Goal: Transaction & Acquisition: Purchase product/service

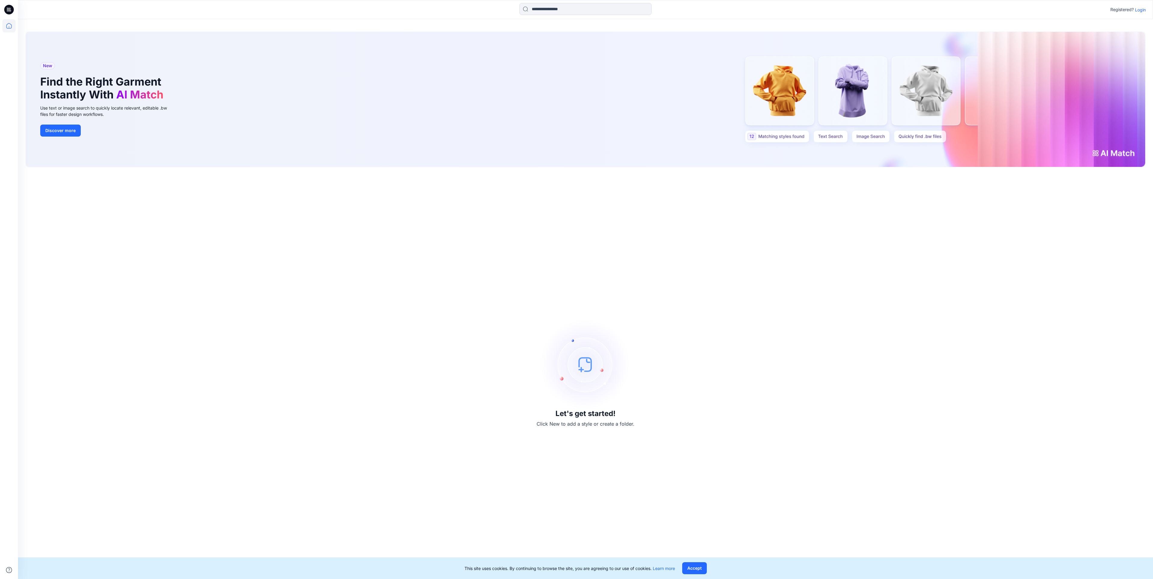
click at [1147, 8] on div "Registered? Login" at bounding box center [585, 9] width 1135 height 13
click at [1145, 8] on p "Login" at bounding box center [1140, 10] width 11 height 6
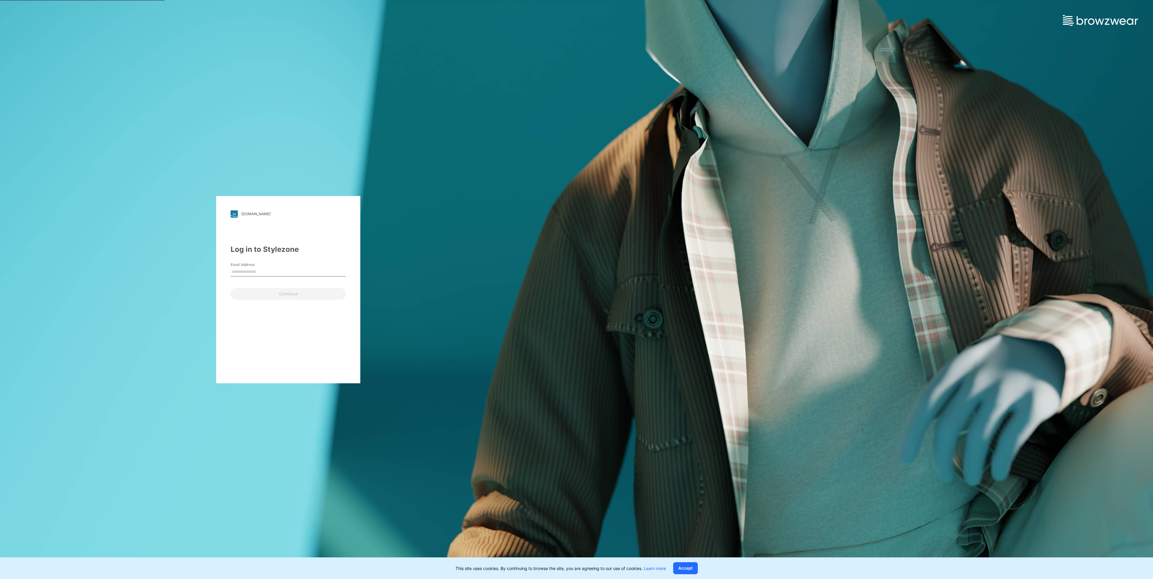
click at [239, 275] on input "Email Address" at bounding box center [288, 272] width 115 height 9
type input "**********"
click at [265, 289] on div "Continue" at bounding box center [288, 293] width 115 height 14
click at [265, 289] on button "Continue" at bounding box center [288, 294] width 115 height 12
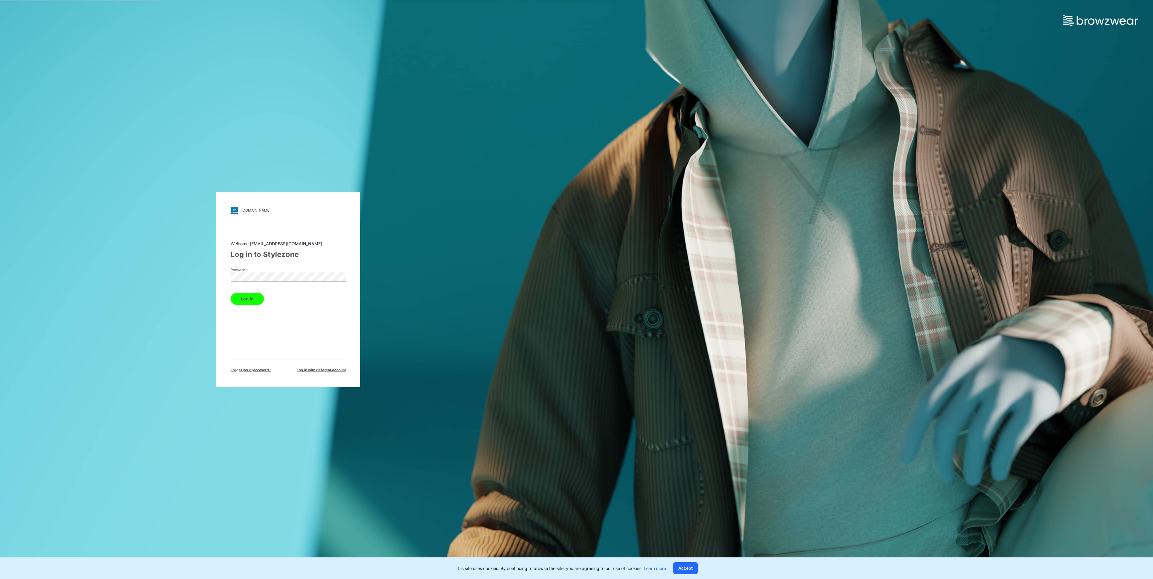
click at [243, 297] on button "Log in" at bounding box center [247, 299] width 33 height 12
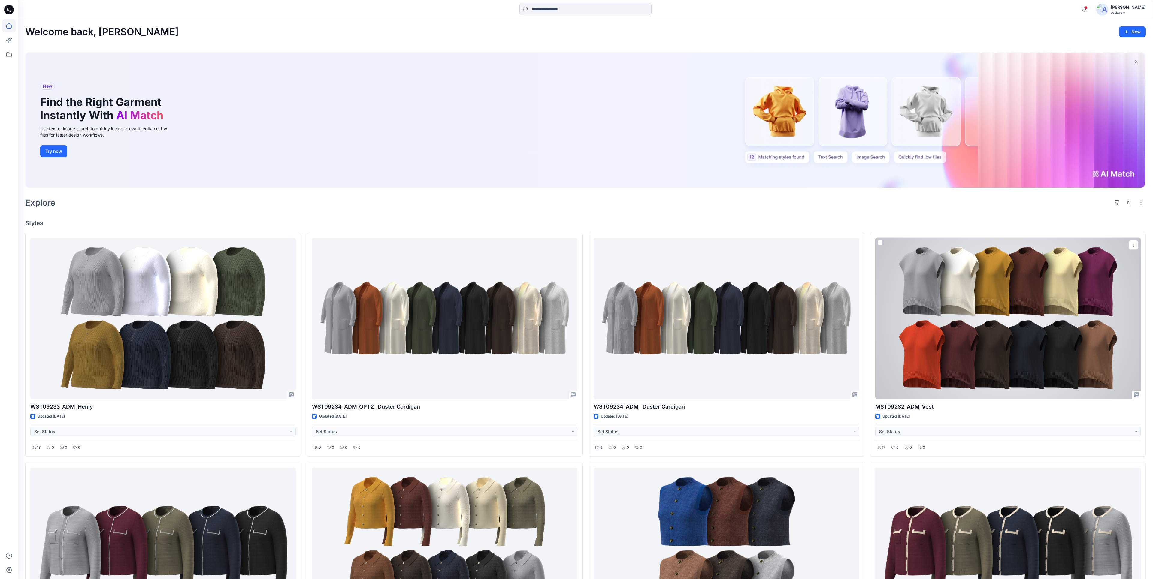
click at [1058, 298] on div at bounding box center [1007, 318] width 265 height 161
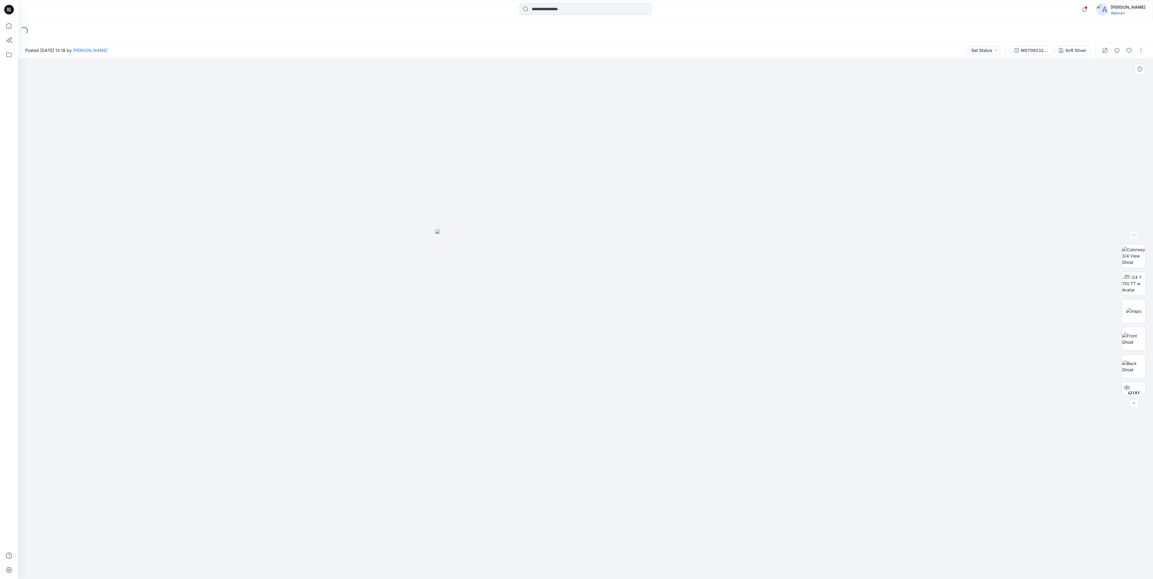
click at [1149, 292] on div "BW" at bounding box center [1134, 319] width 38 height 150
click at [1145, 291] on img at bounding box center [1133, 283] width 23 height 19
click at [1038, 47] on button "MST09232_ADM_Vest" at bounding box center [1031, 51] width 42 height 10
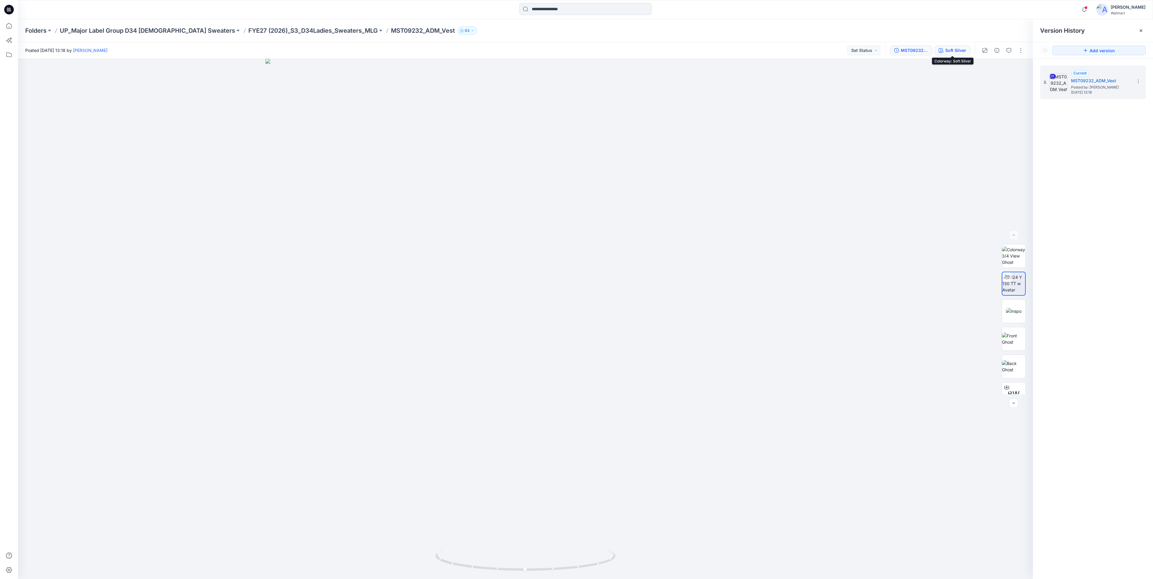
click at [942, 46] on button "Soft Silver" at bounding box center [952, 51] width 35 height 10
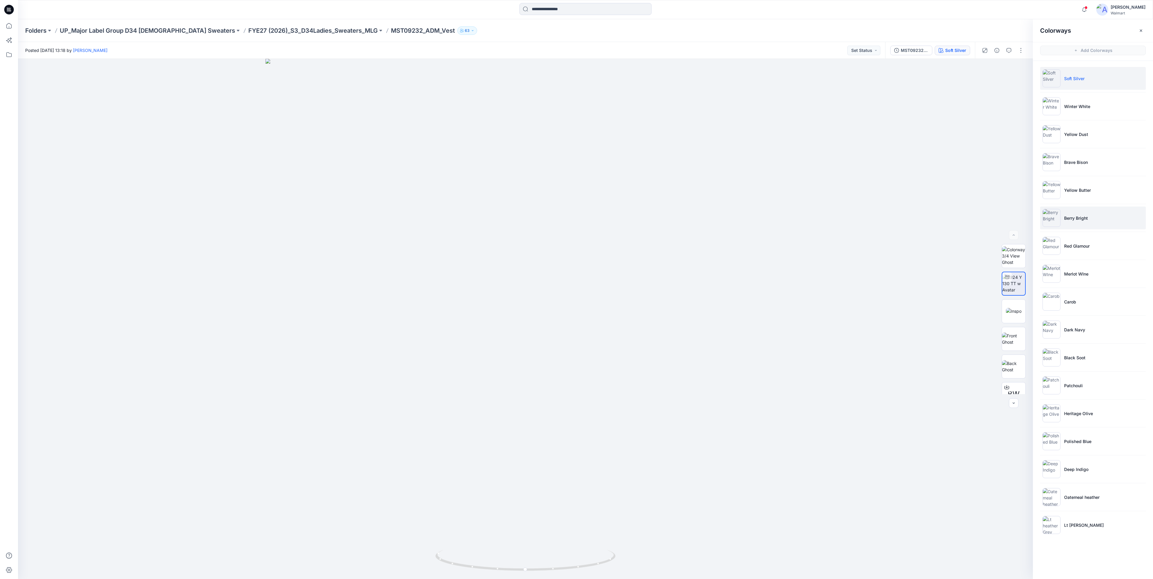
click at [1089, 209] on li "Berry Bright" at bounding box center [1093, 218] width 106 height 23
click at [1090, 198] on li "Yellow Butter" at bounding box center [1093, 190] width 106 height 23
click at [1101, 161] on li "Brave Bison" at bounding box center [1093, 162] width 106 height 23
click at [1098, 144] on li "Yellow Dust" at bounding box center [1093, 134] width 106 height 23
click at [1095, 108] on li "Winter White" at bounding box center [1093, 106] width 106 height 23
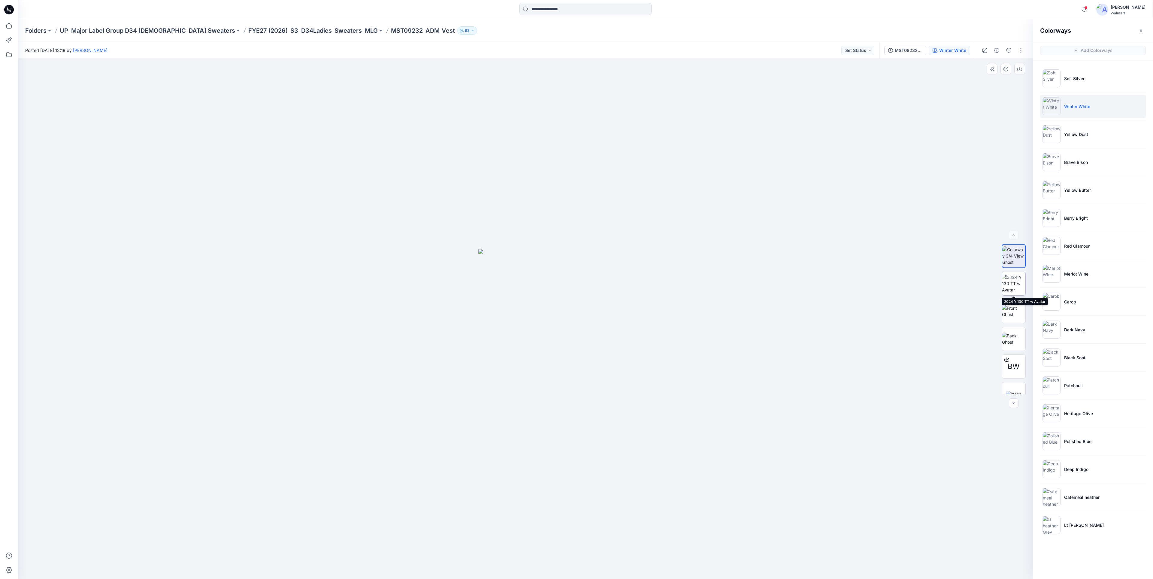
click at [1010, 292] on img at bounding box center [1013, 283] width 23 height 19
drag, startPoint x: 623, startPoint y: 352, endPoint x: 682, endPoint y: 239, distance: 127.5
click at [682, 239] on img at bounding box center [525, 232] width 694 height 694
drag, startPoint x: 570, startPoint y: 329, endPoint x: 602, endPoint y: 249, distance: 86.2
click at [602, 250] on div at bounding box center [525, 319] width 1015 height 520
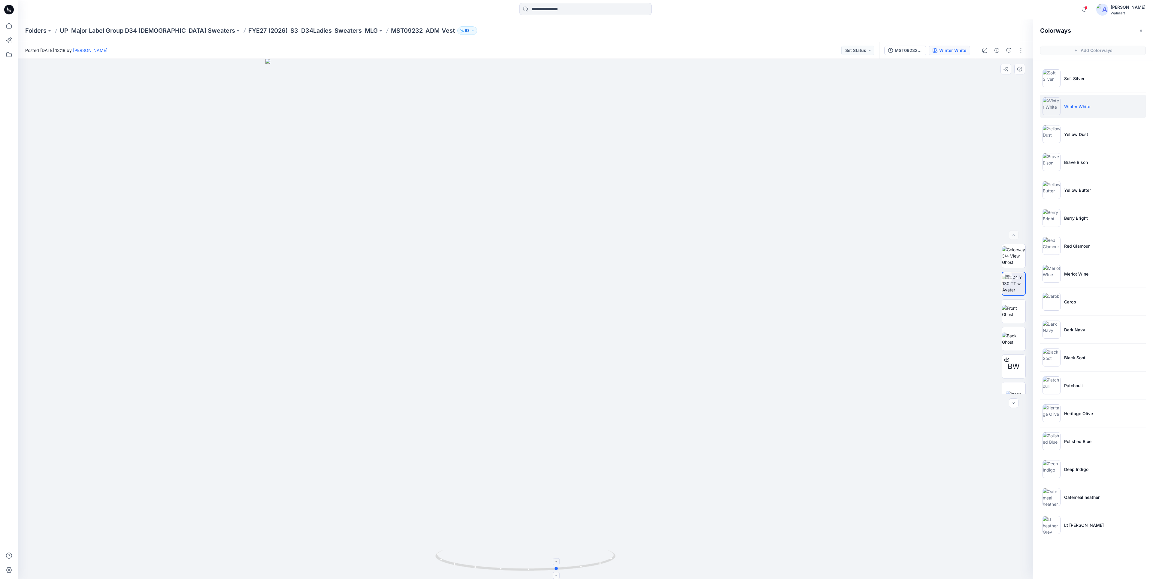
click at [439, 559] on icon at bounding box center [526, 561] width 182 height 23
drag, startPoint x: 557, startPoint y: 570, endPoint x: 542, endPoint y: 569, distance: 14.7
click at [542, 569] on circle at bounding box center [543, 570] width 4 height 4
